Goal: Task Accomplishment & Management: Complete application form

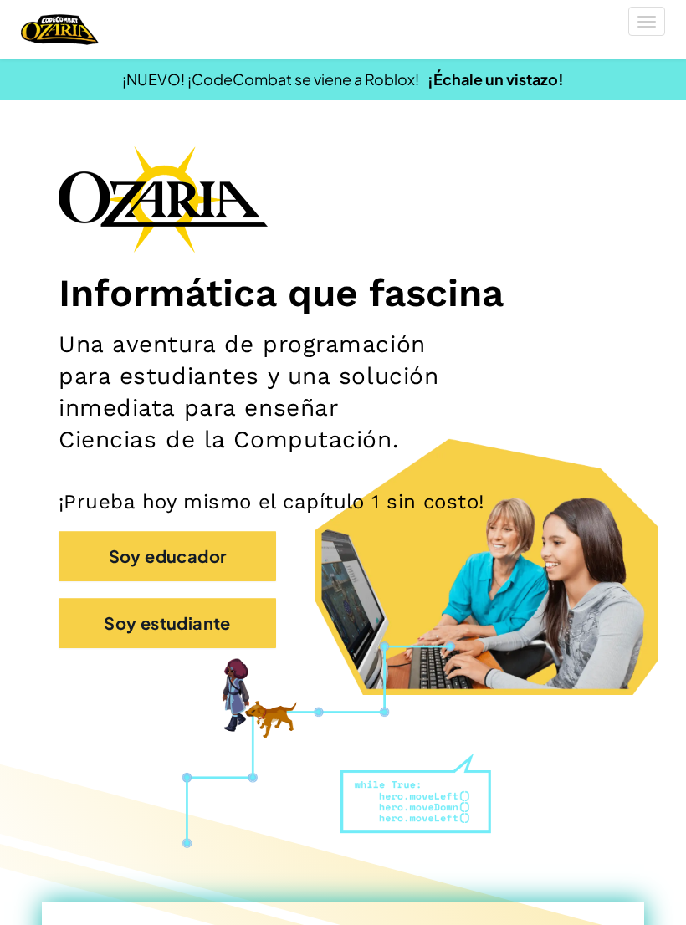
click at [206, 633] on button "Soy estudiante" at bounding box center [168, 623] width 218 height 50
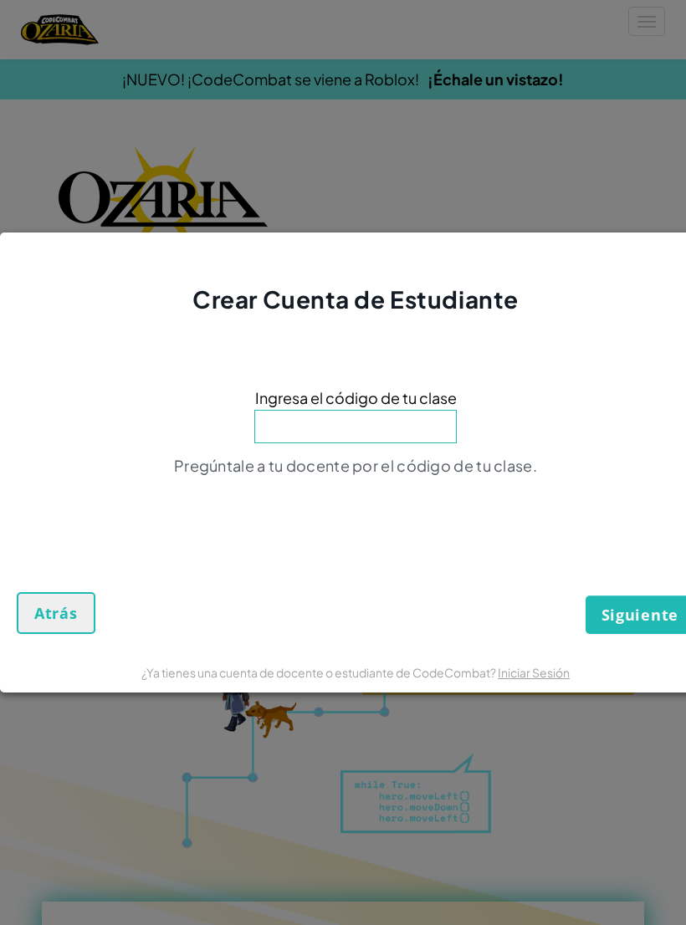
click at [408, 440] on input at bounding box center [355, 426] width 202 height 33
click at [650, 612] on span "Siguiente" at bounding box center [640, 615] width 77 height 20
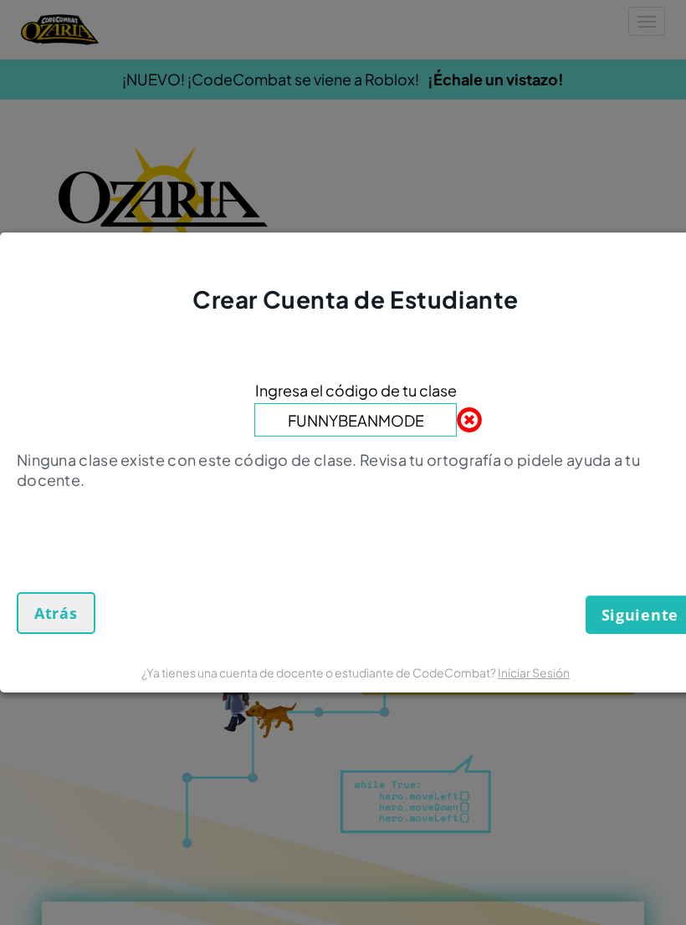
click at [441, 428] on input "FUNNYBEANMODE" at bounding box center [355, 419] width 202 height 33
type input "FUNNYBEANMOST"
click at [656, 613] on span "Siguiente" at bounding box center [640, 615] width 77 height 20
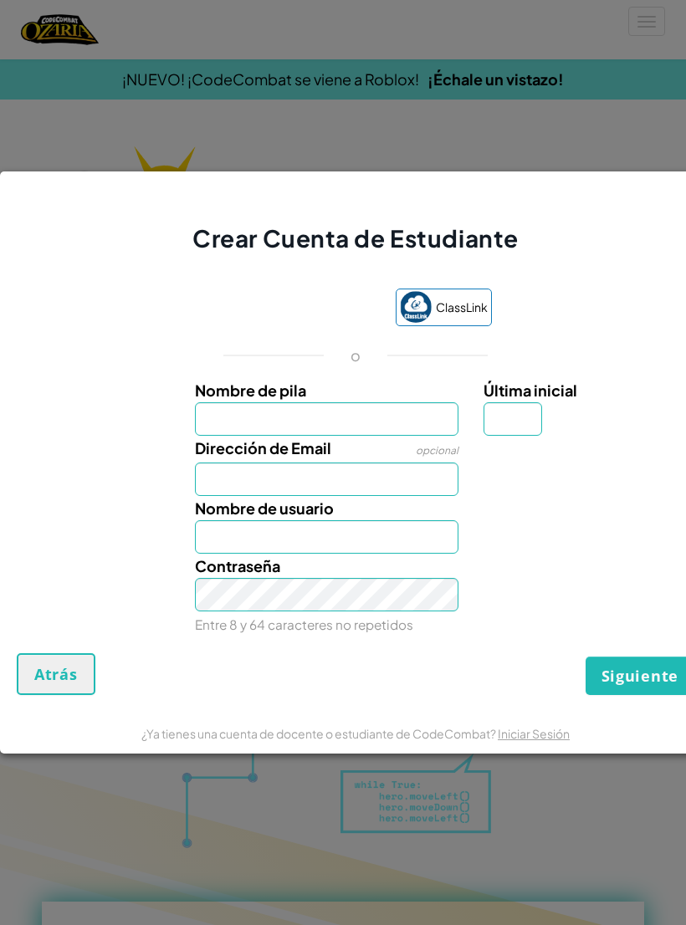
click at [397, 413] on input "Nombre de pila" at bounding box center [327, 418] width 264 height 33
type input "[PERSON_NAME][DATE]"
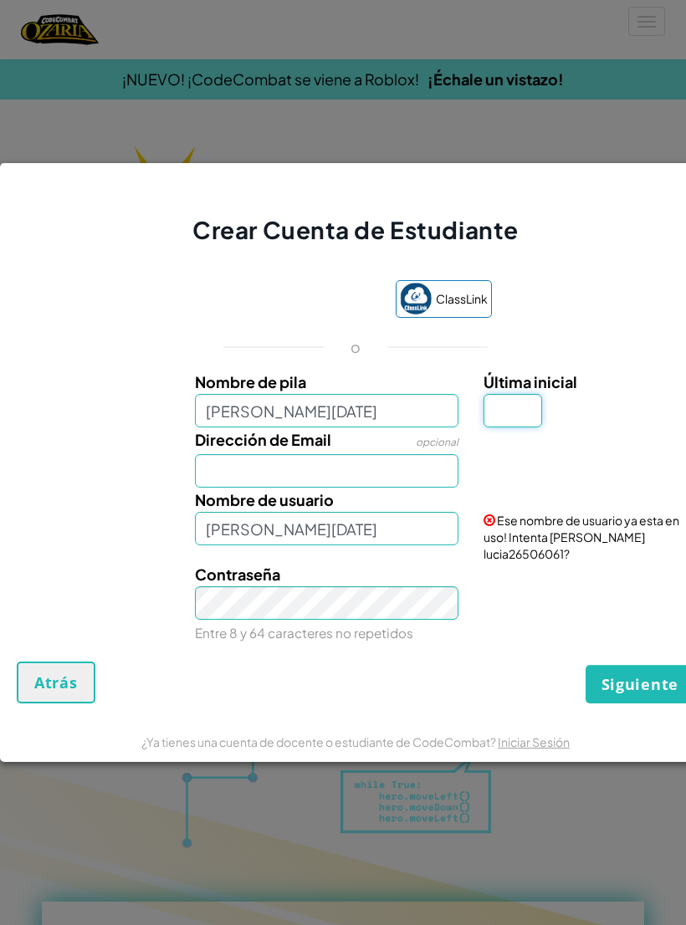
type input "[PERSON_NAME]"
type input "[PERSON_NAME] luciaGomez [PERSON_NAME]"
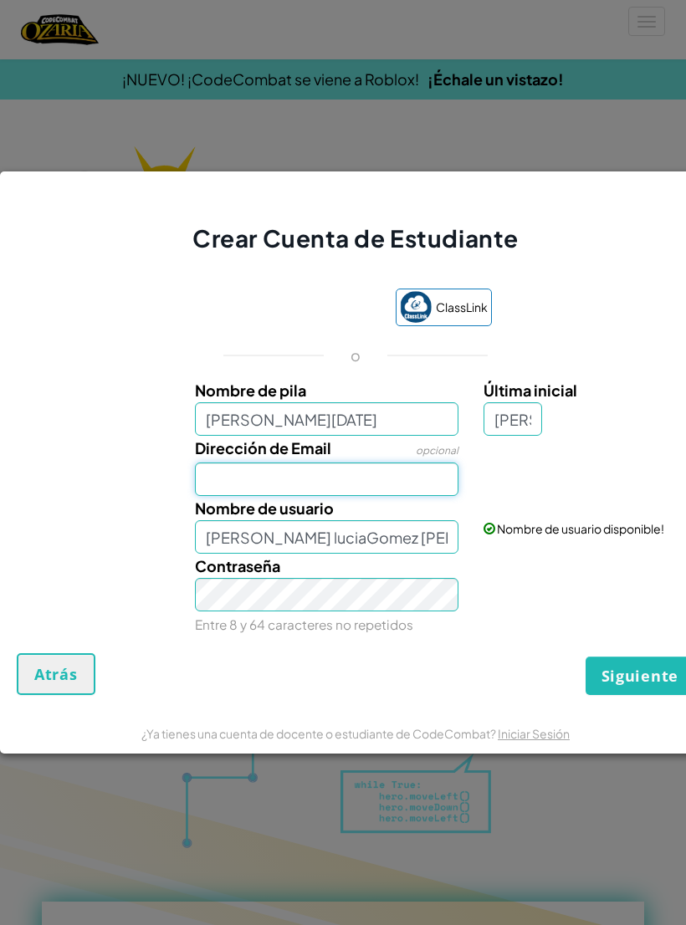
type input "g"
click at [406, 480] on input "Dirección de Email" at bounding box center [327, 479] width 264 height 33
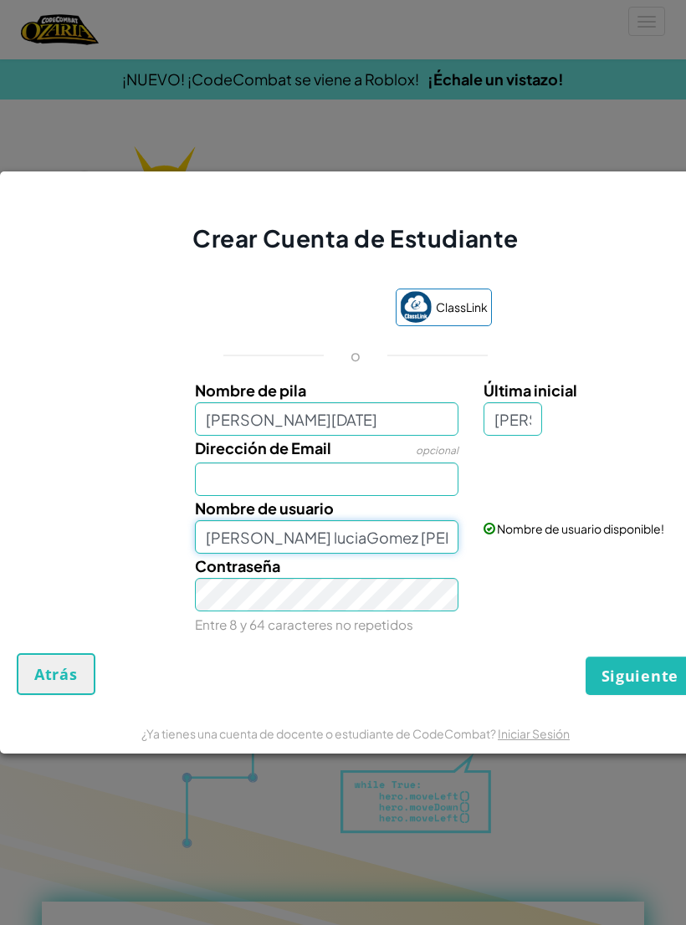
click at [275, 530] on input "[PERSON_NAME] luciaGomez [PERSON_NAME]" at bounding box center [327, 536] width 264 height 33
click at [268, 535] on input "[PERSON_NAME] luciaGomez [PERSON_NAME]" at bounding box center [327, 536] width 264 height 33
type input "[PERSON_NAME][DATE]"
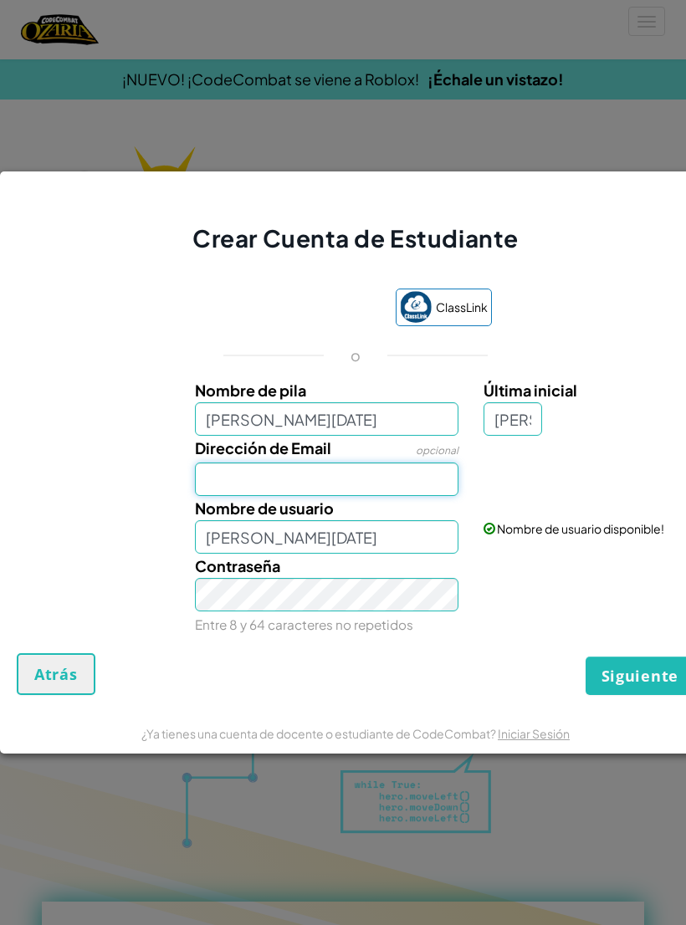
click at [384, 469] on input "Dirección de Email" at bounding box center [327, 479] width 264 height 33
type input "[EMAIL_ADDRESS][DOMAIN_NAME]"
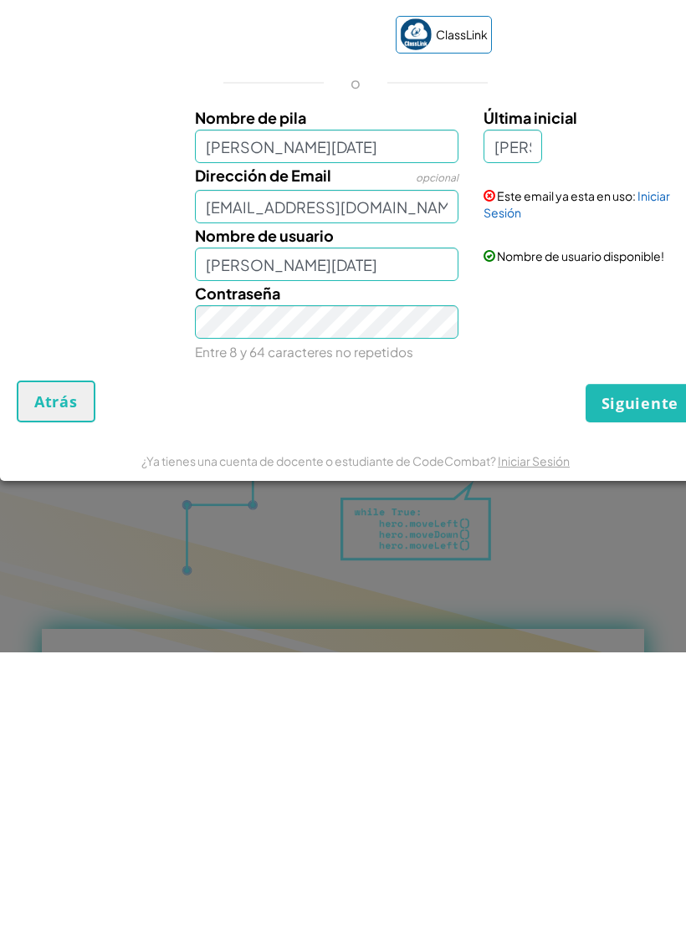
click at [648, 666] on span "Siguiente" at bounding box center [640, 676] width 77 height 20
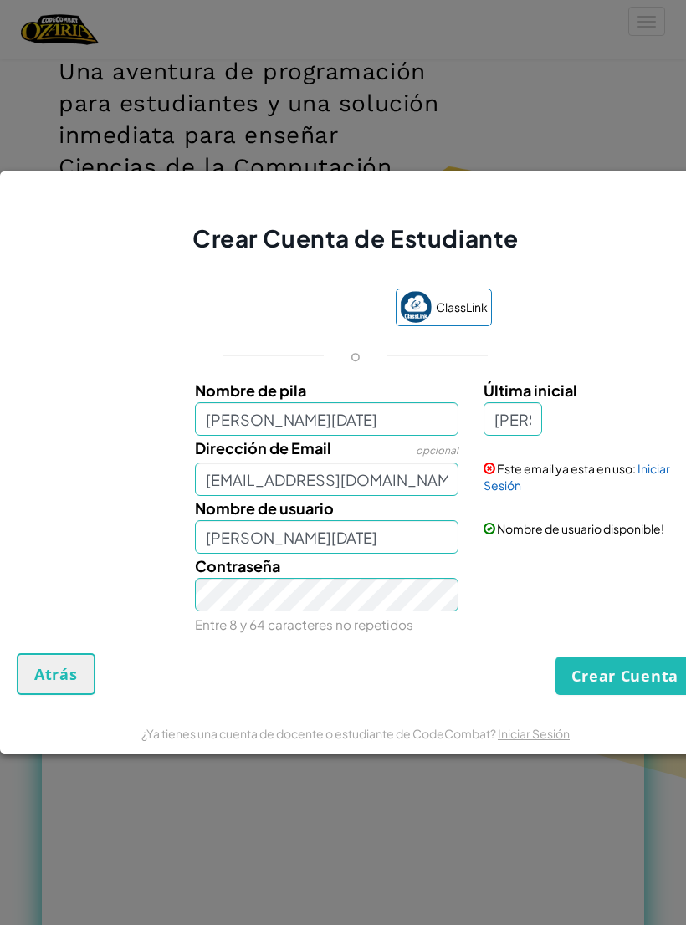
click at [652, 480] on div "Este email ya esta en uso: Iniciar Sesión" at bounding box center [587, 465] width 232 height 58
click at [657, 464] on link "Iniciar Sesión" at bounding box center [577, 477] width 187 height 32
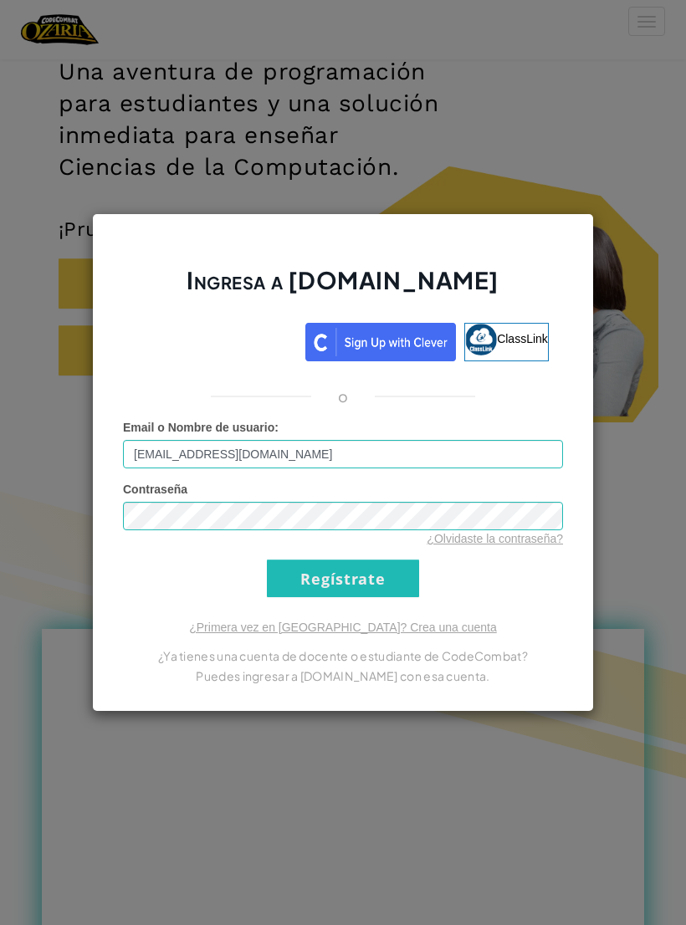
click at [375, 583] on input "Regístrate" at bounding box center [343, 579] width 152 height 38
click at [368, 578] on input "Regístrate" at bounding box center [343, 579] width 152 height 38
